Goal: Navigation & Orientation: Find specific page/section

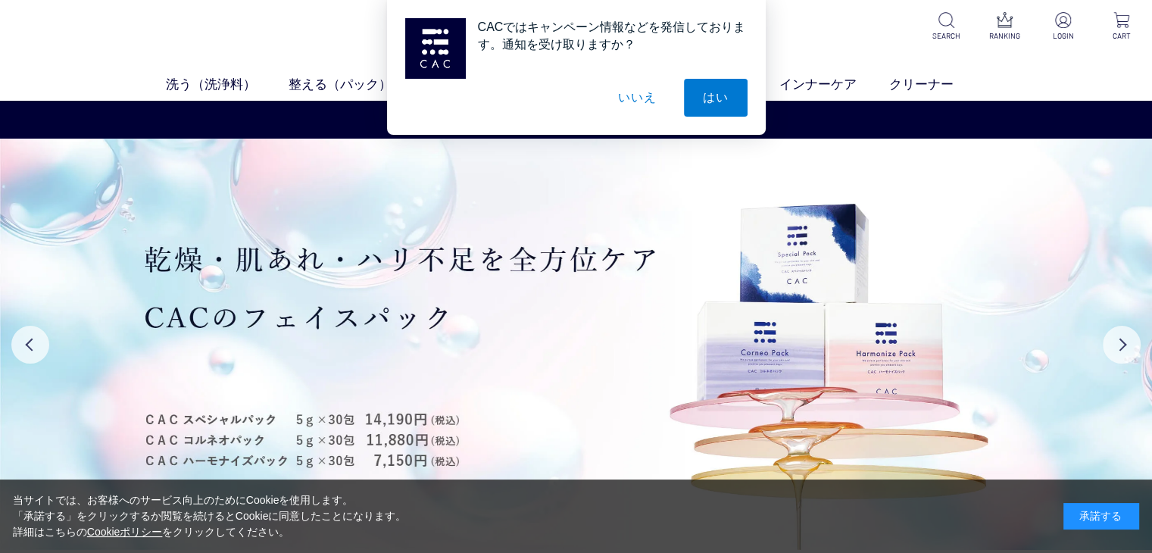
click at [633, 95] on button "いいえ" at bounding box center [637, 98] width 76 height 38
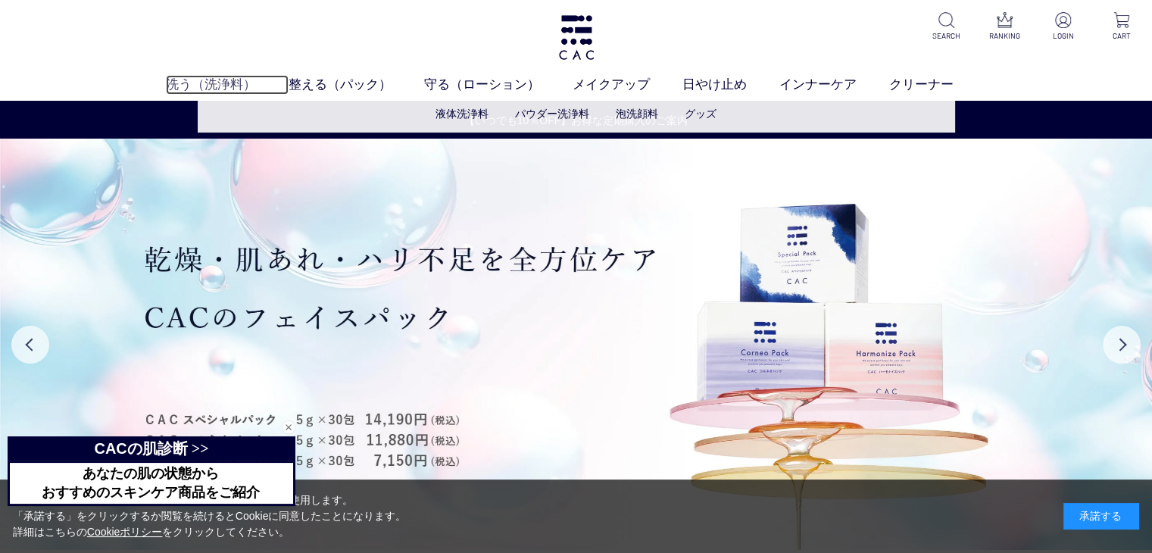
click at [232, 90] on link "洗う（洗浄料）" at bounding box center [227, 85] width 123 height 20
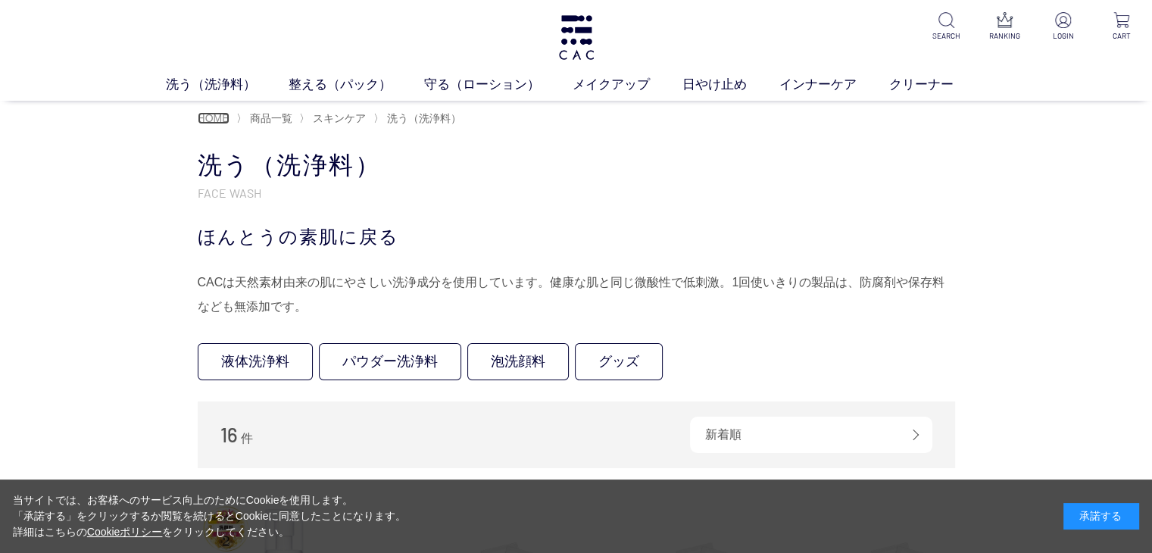
click at [229, 120] on span "HOME" at bounding box center [214, 118] width 32 height 12
